Goal: Task Accomplishment & Management: Manage account settings

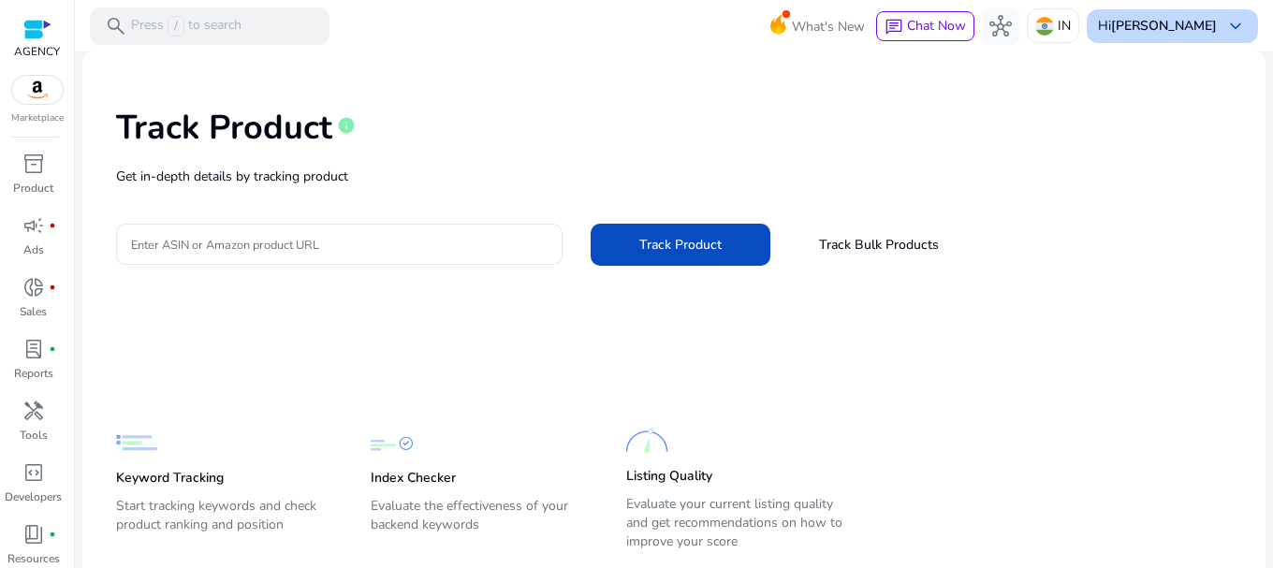
click at [1197, 22] on b "[PERSON_NAME]" at bounding box center [1164, 26] width 106 height 18
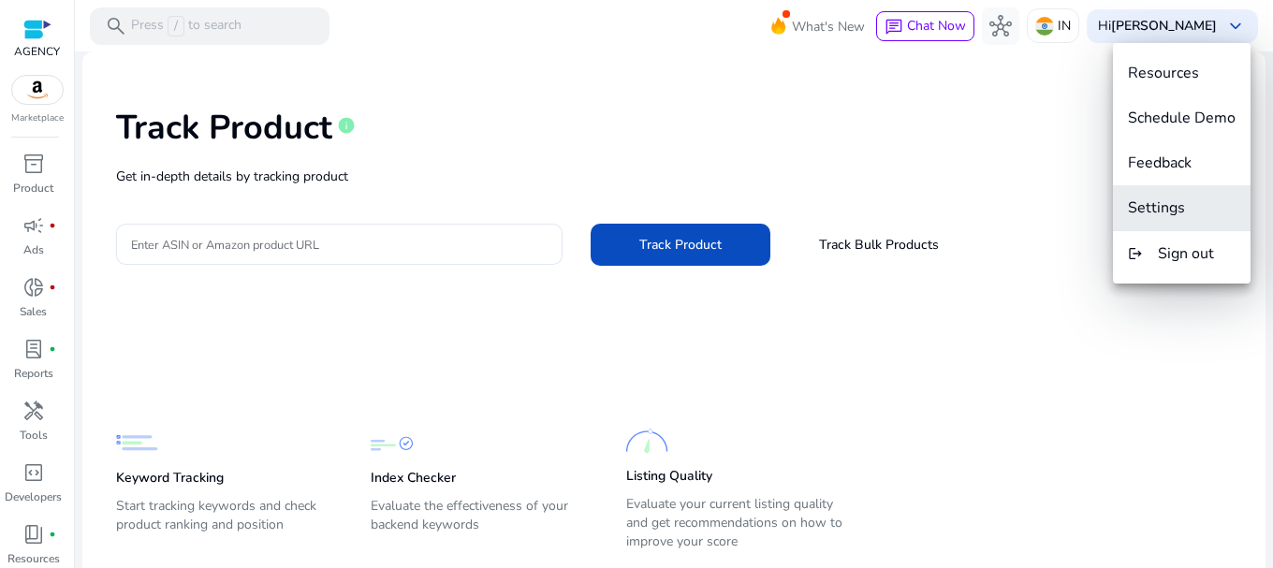
click at [1210, 216] on span "Settings" at bounding box center [1182, 207] width 108 height 21
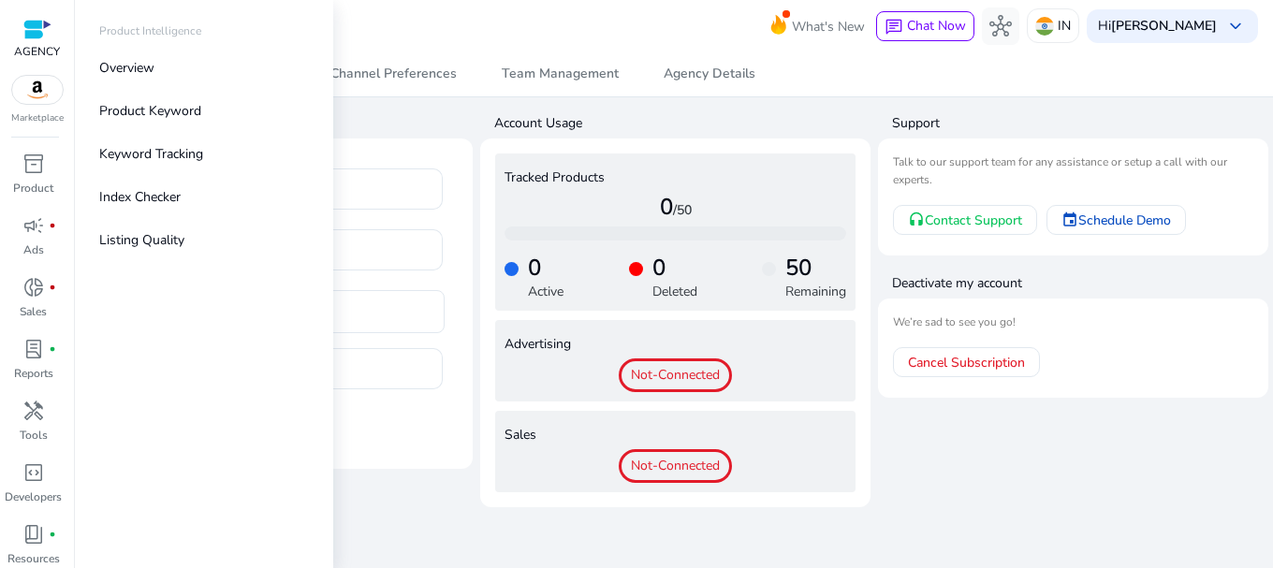
click at [23, 34] on div at bounding box center [37, 30] width 28 height 22
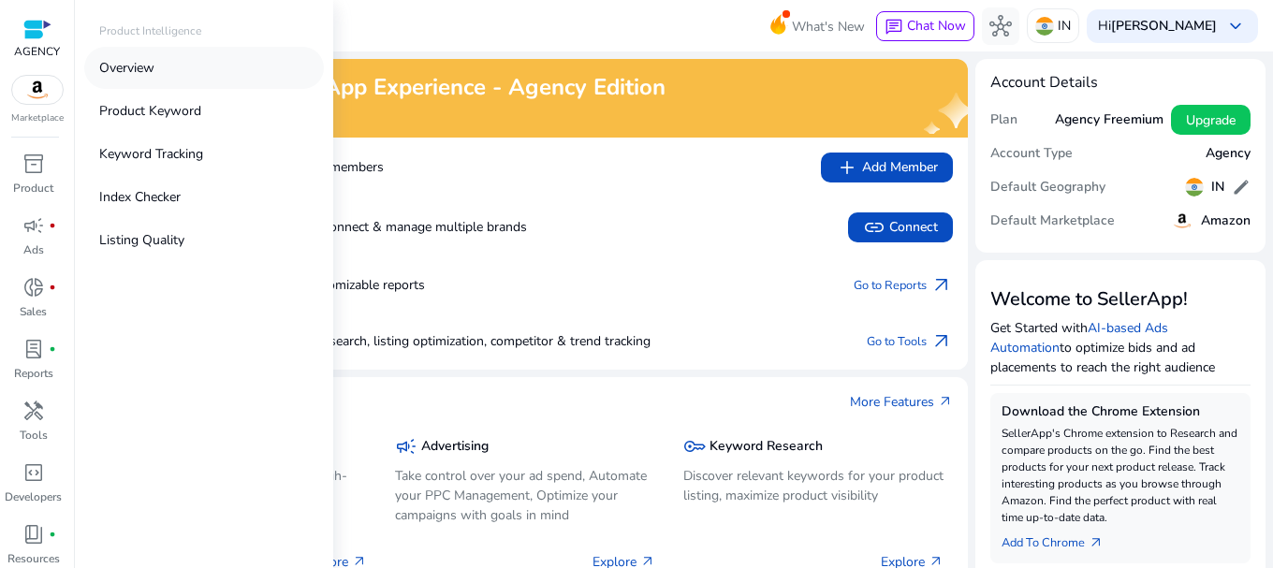
click at [138, 67] on p "Overview" at bounding box center [126, 68] width 55 height 20
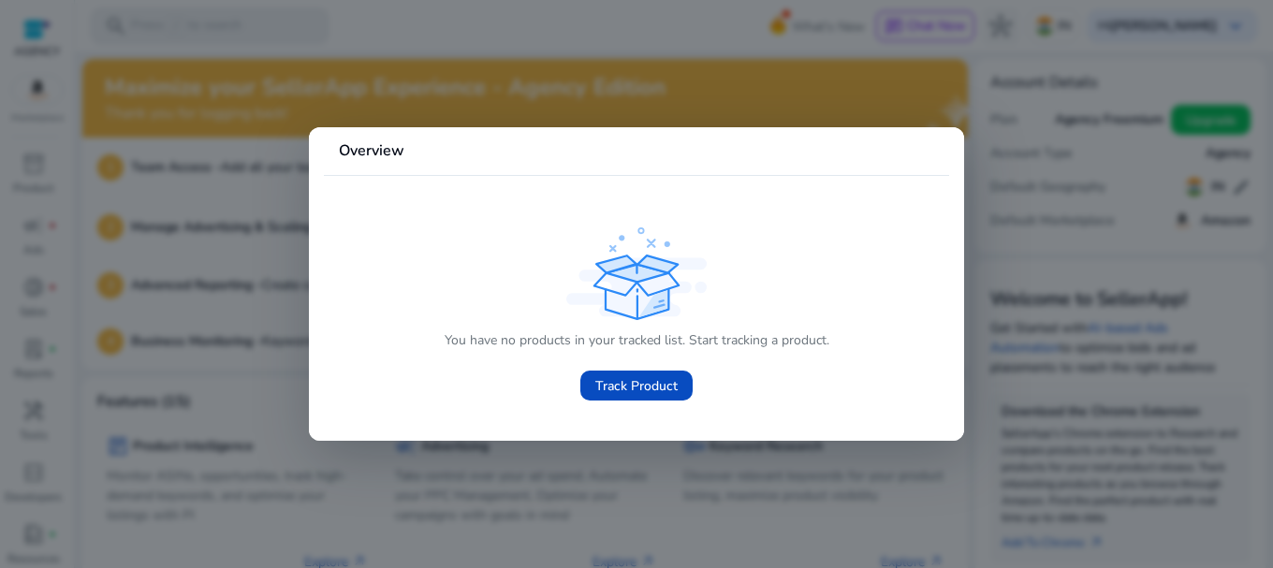
click at [967, 168] on div at bounding box center [636, 284] width 1273 height 568
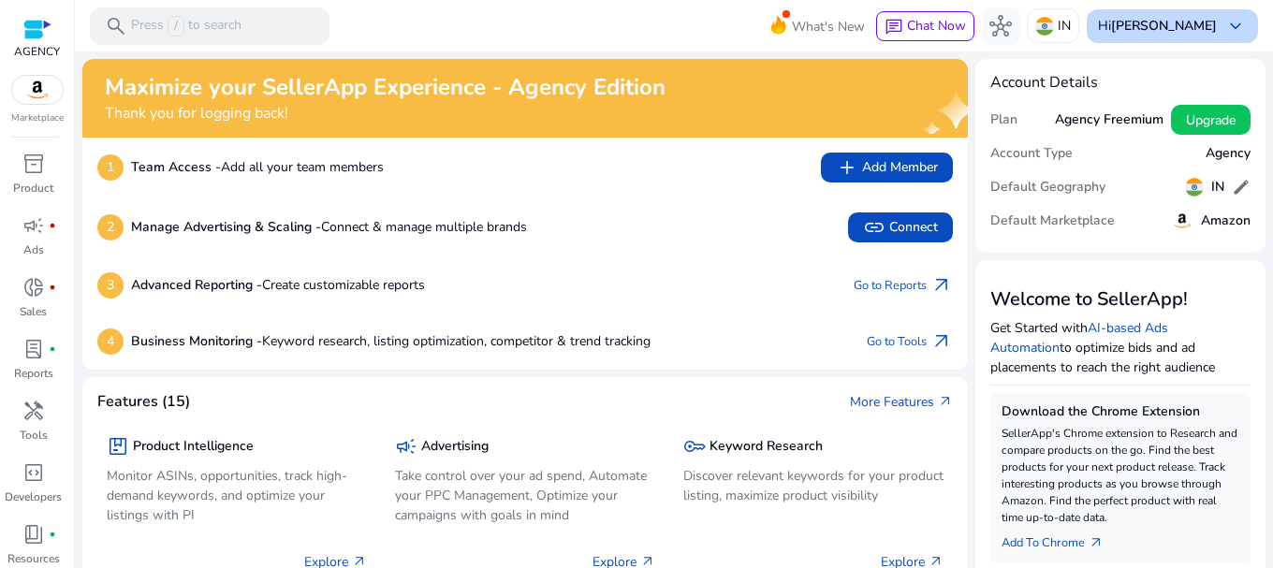
click at [1178, 19] on b "[PERSON_NAME]" at bounding box center [1164, 26] width 106 height 18
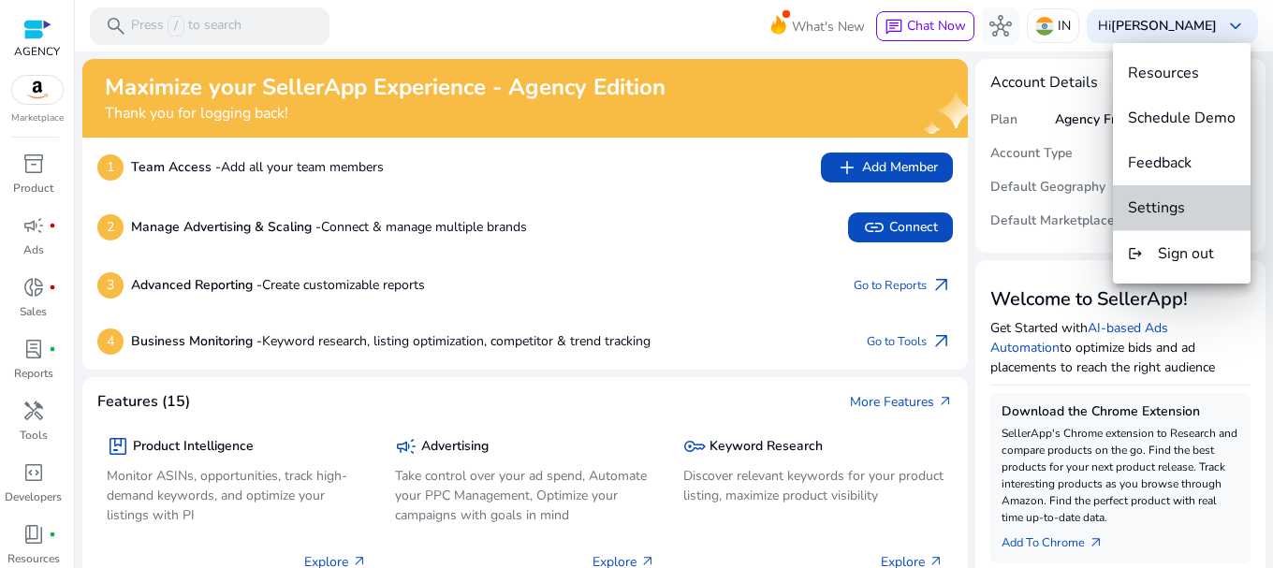
click at [1191, 199] on span "Settings" at bounding box center [1182, 207] width 108 height 21
